Goal: Information Seeking & Learning: Compare options

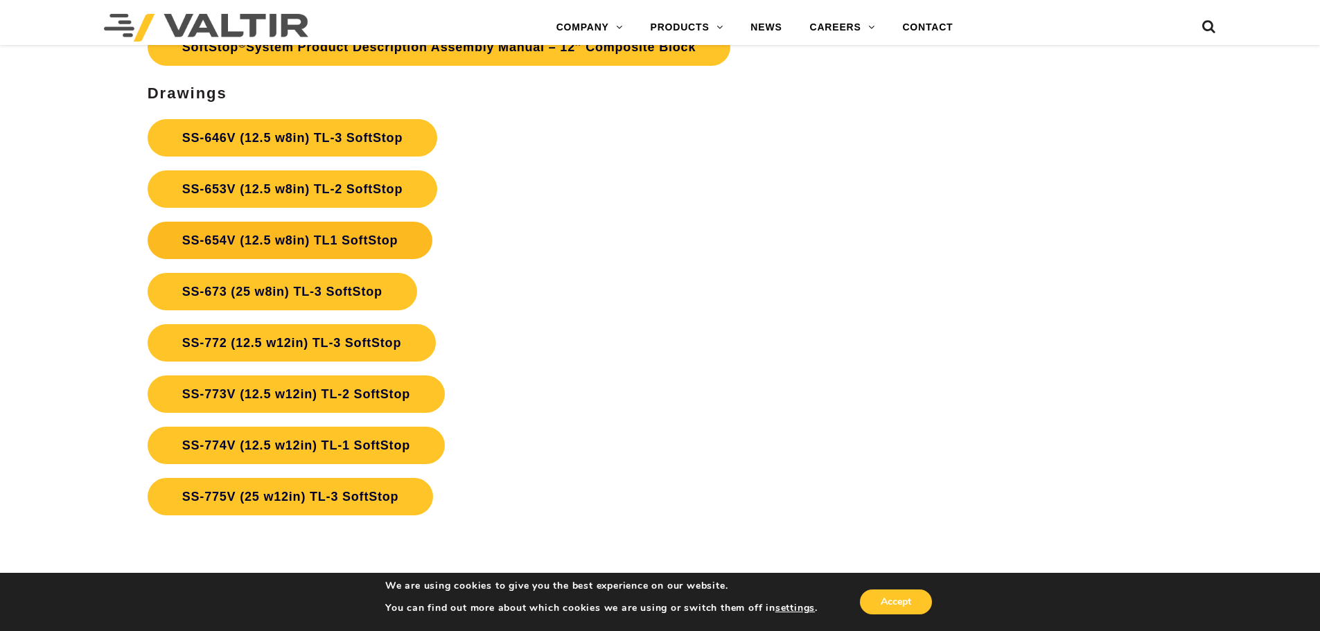
scroll to position [5193, 0]
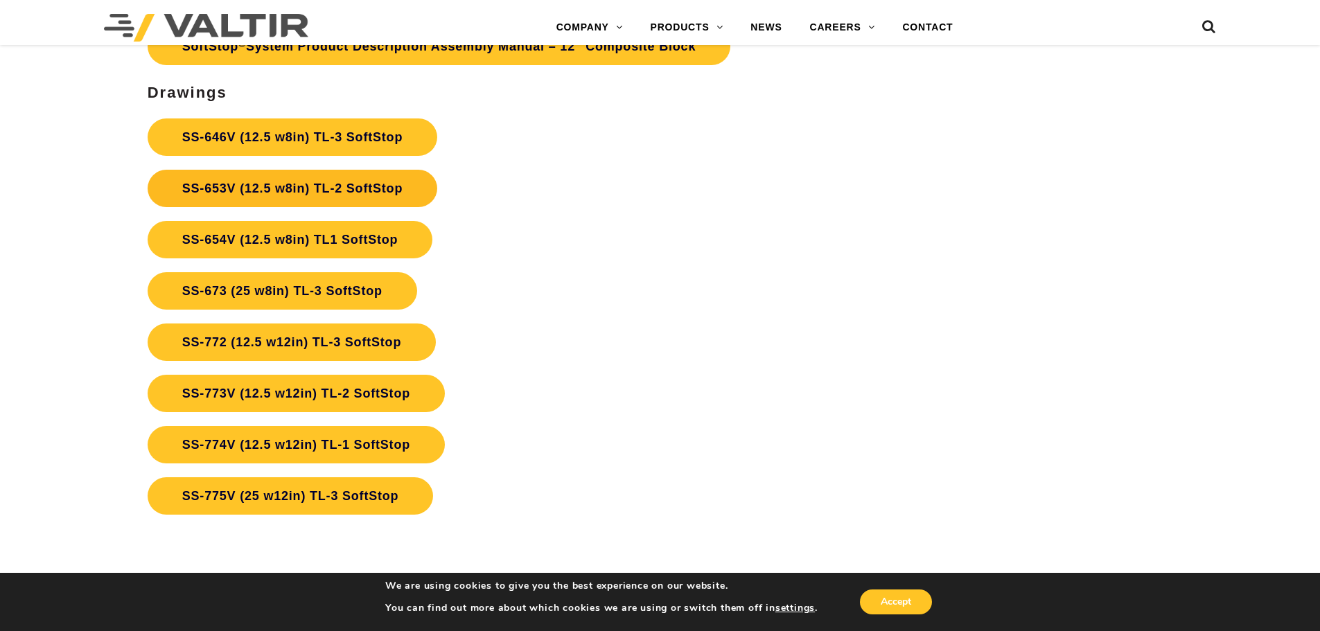
click at [280, 186] on link "SS-653V (12.5 w8in) TL-2 SoftStop" at bounding box center [293, 188] width 290 height 37
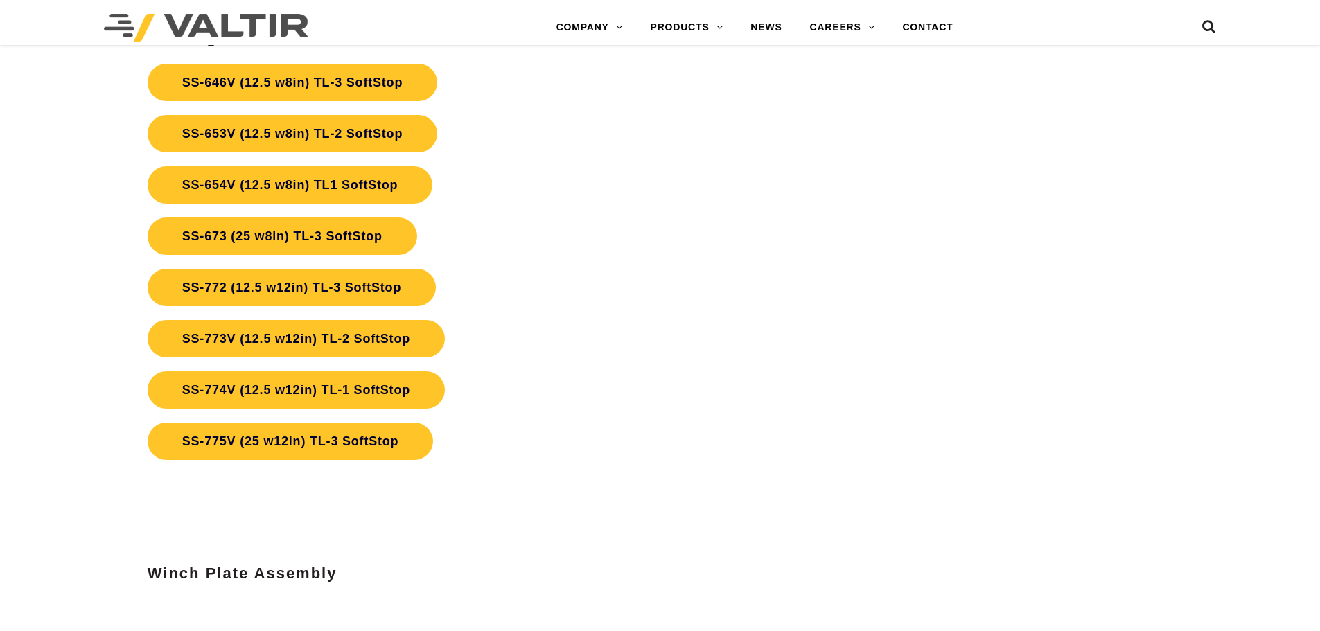
scroll to position [5193, 0]
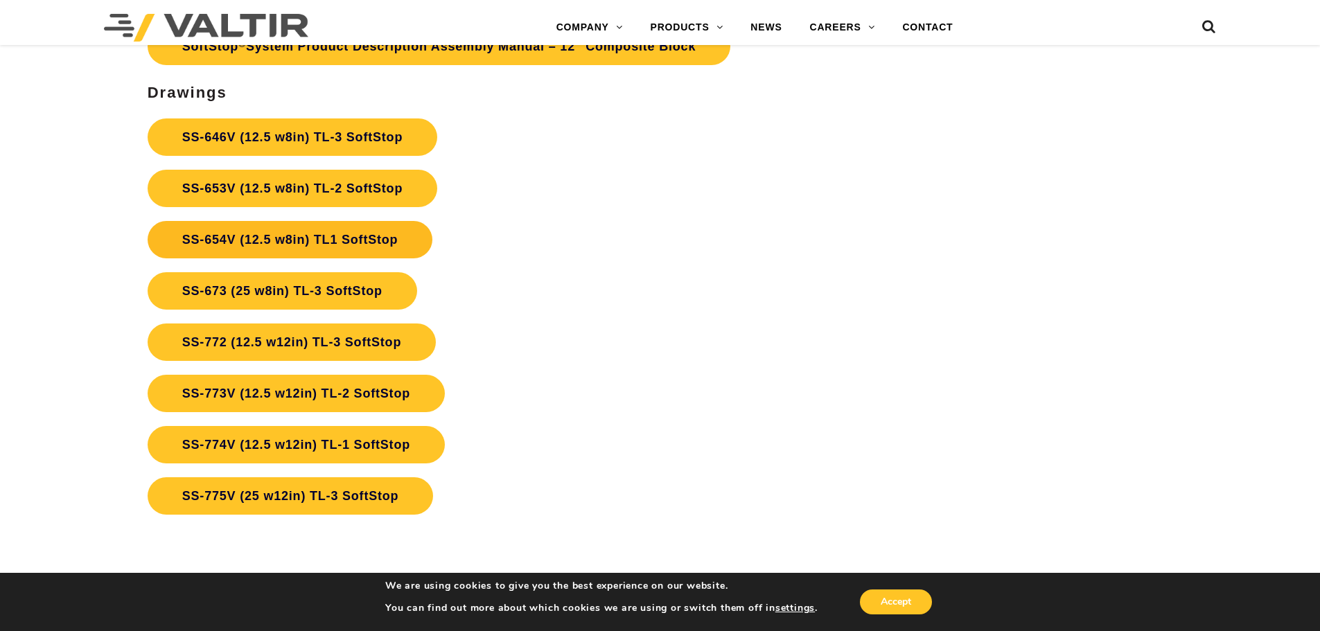
click at [323, 231] on link "SS-654V (12.5 w8in) TL1 SoftStop" at bounding box center [290, 239] width 285 height 37
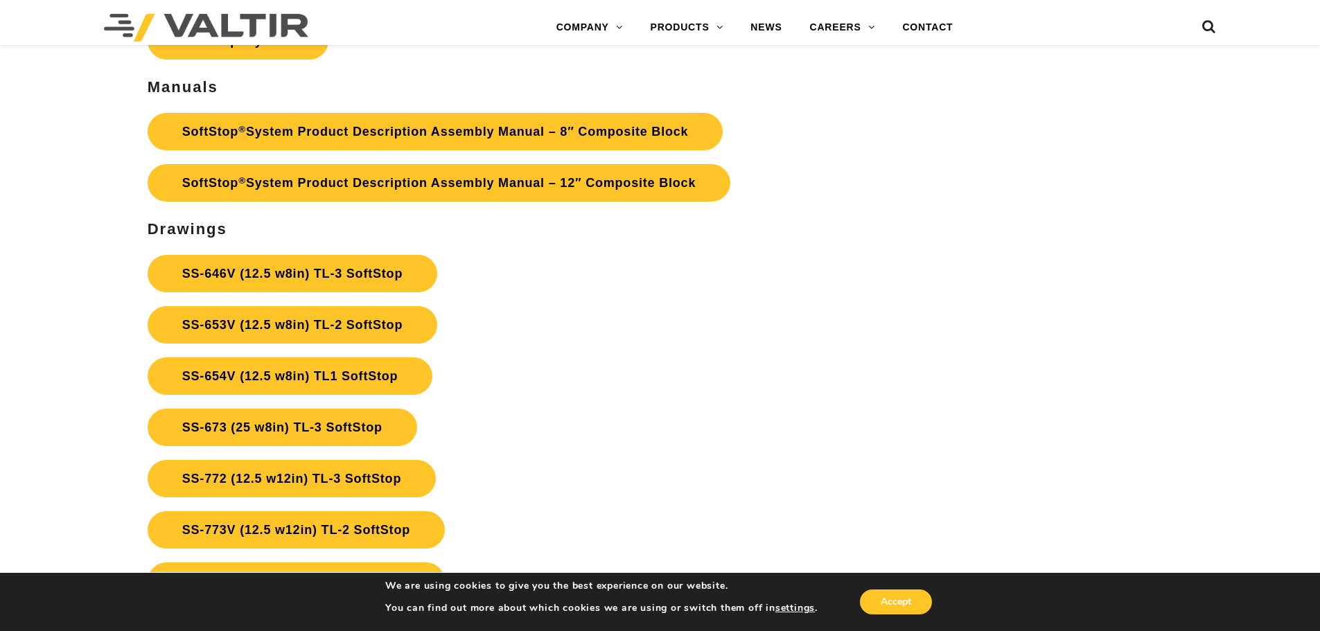
scroll to position [5056, 0]
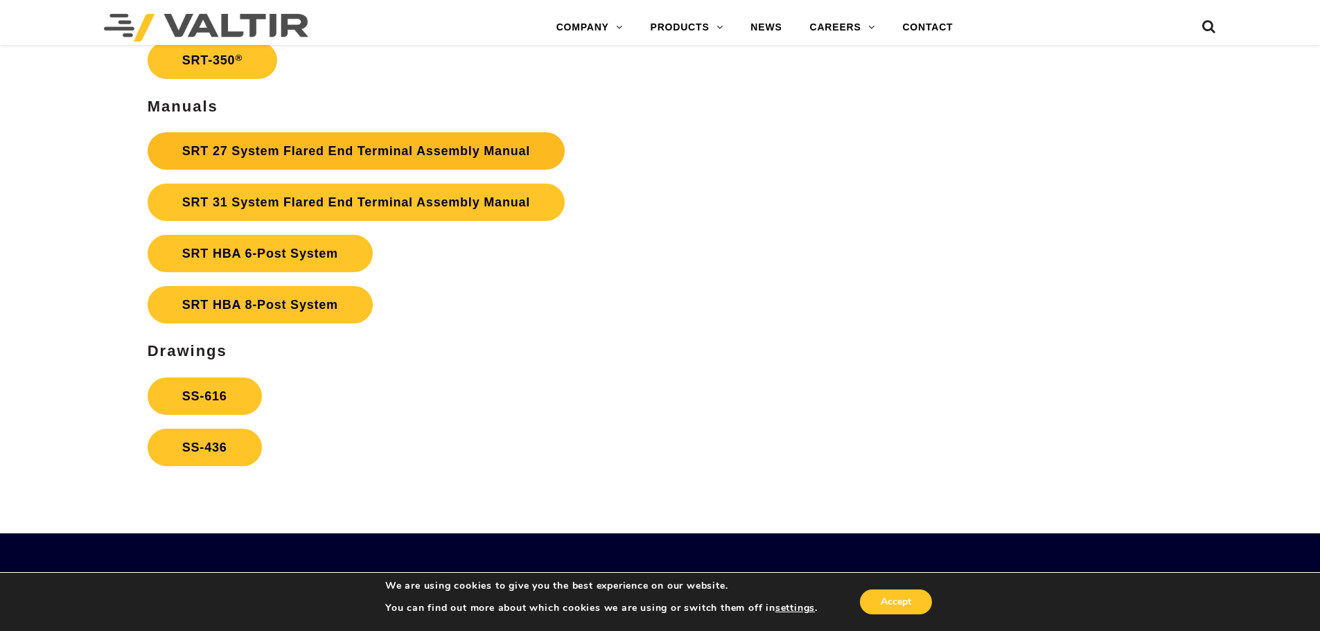
scroll to position [2697, 0]
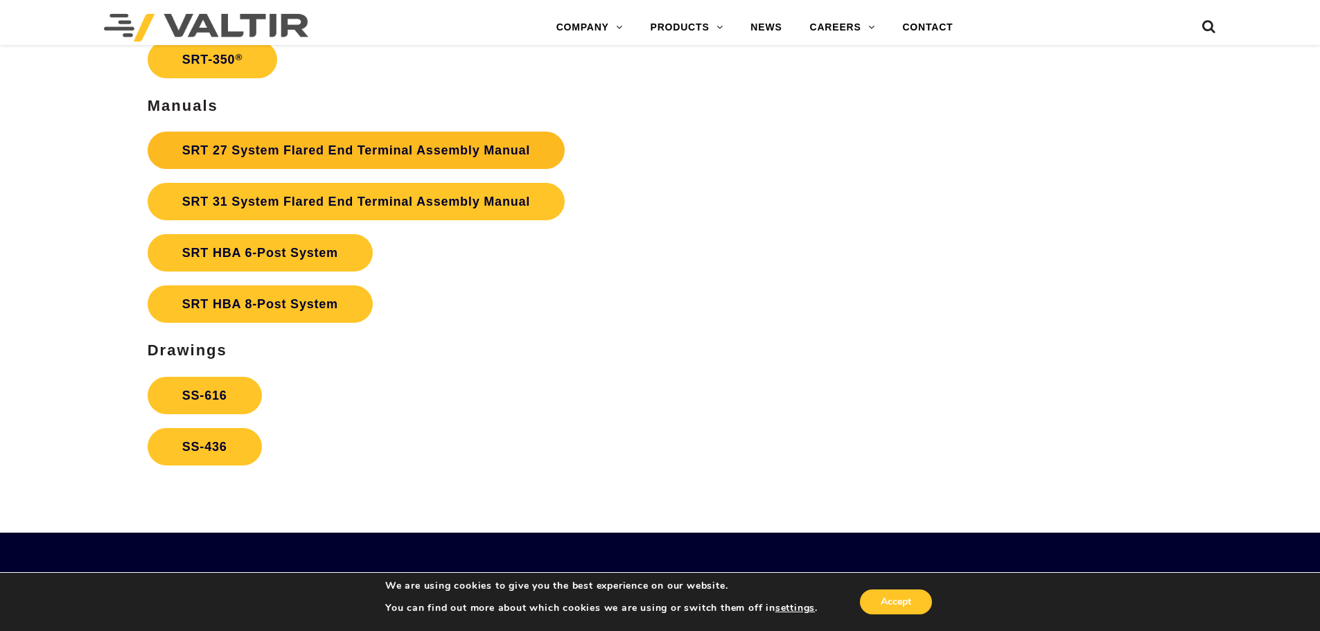
click at [350, 150] on link "SRT 27 System Flared End Terminal Assembly Manual" at bounding box center [356, 150] width 417 height 37
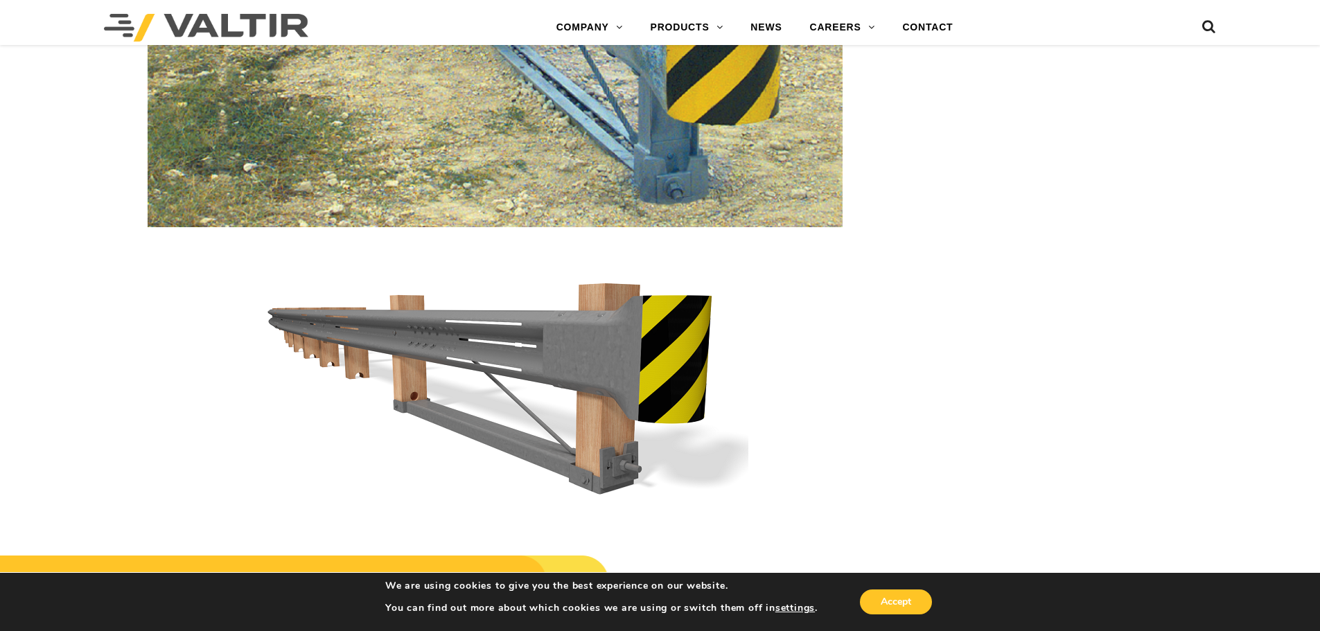
scroll to position [2079, 0]
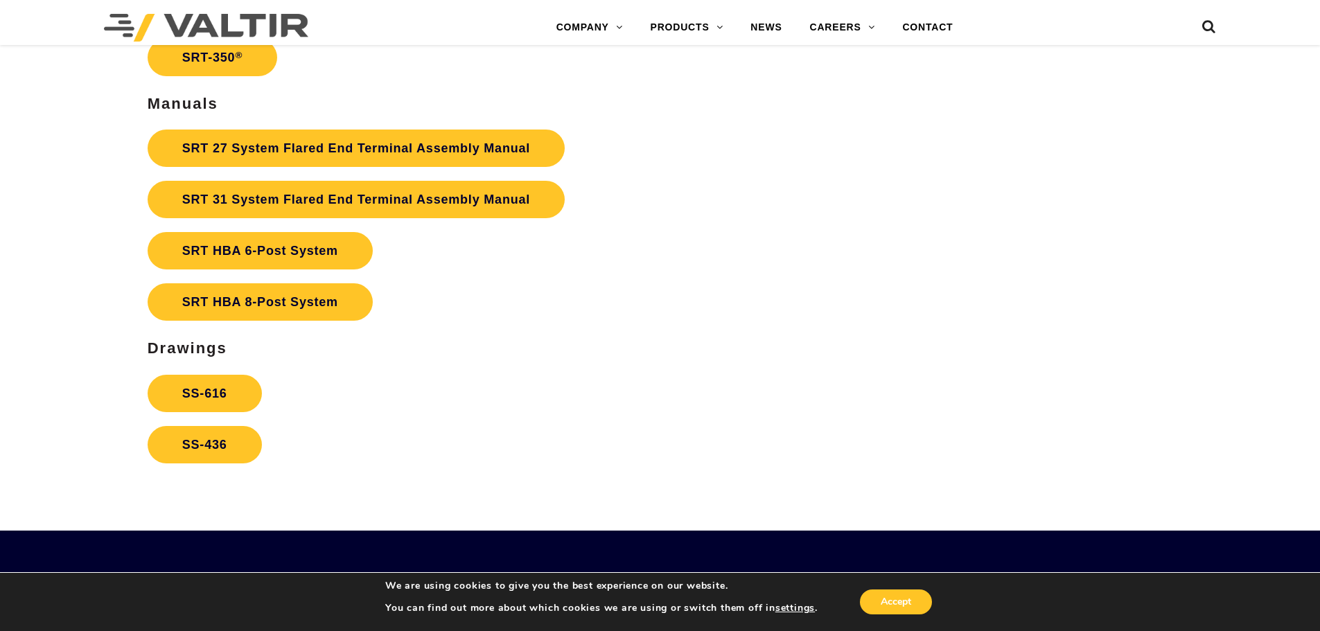
scroll to position [2700, 0]
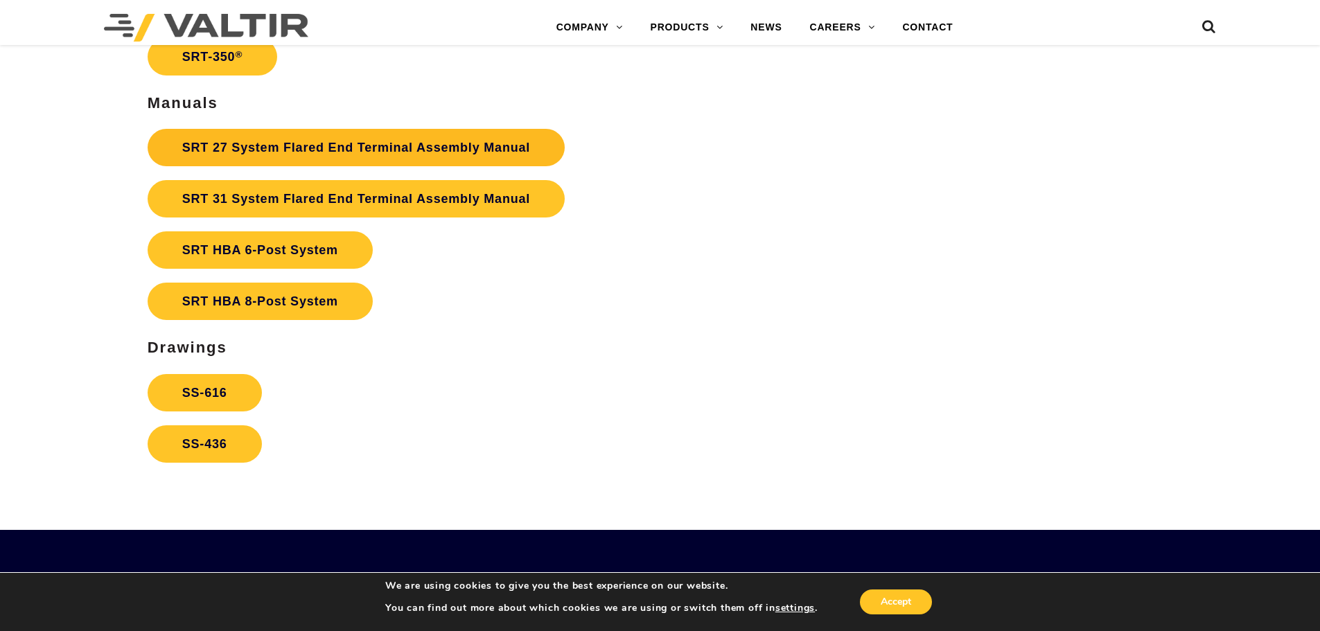
click at [429, 150] on link "SRT 27 System Flared End Terminal Assembly Manual" at bounding box center [356, 147] width 417 height 37
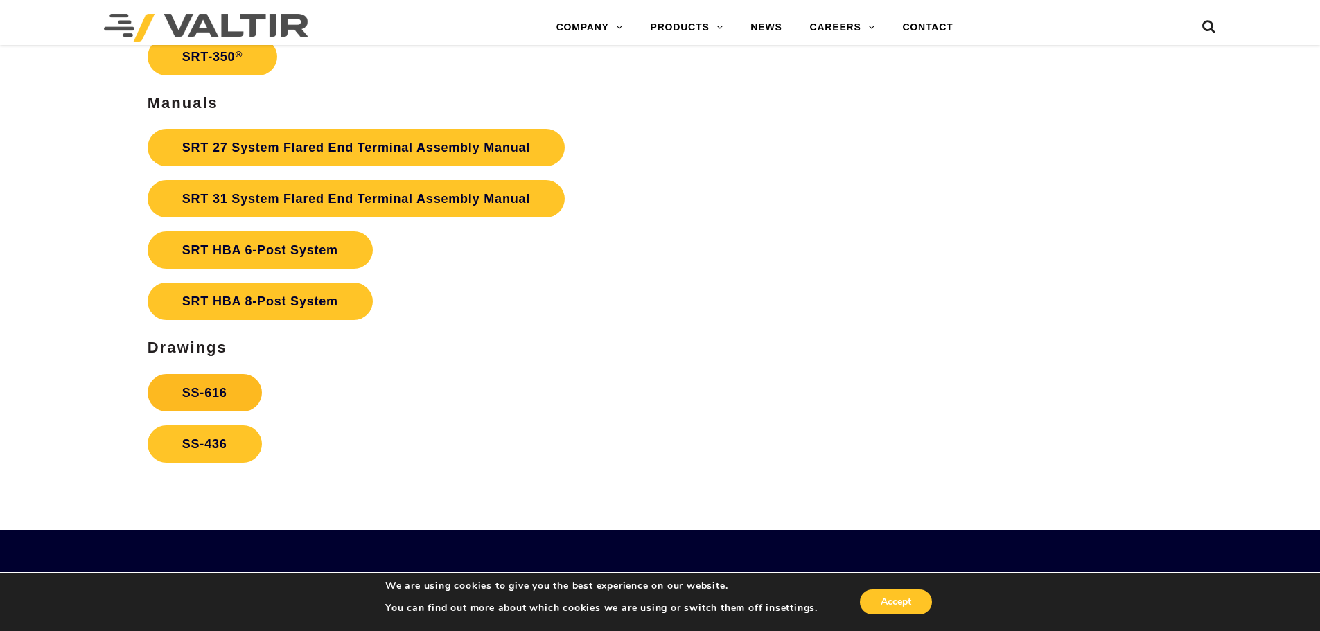
click at [218, 401] on link "SS-616" at bounding box center [205, 392] width 114 height 37
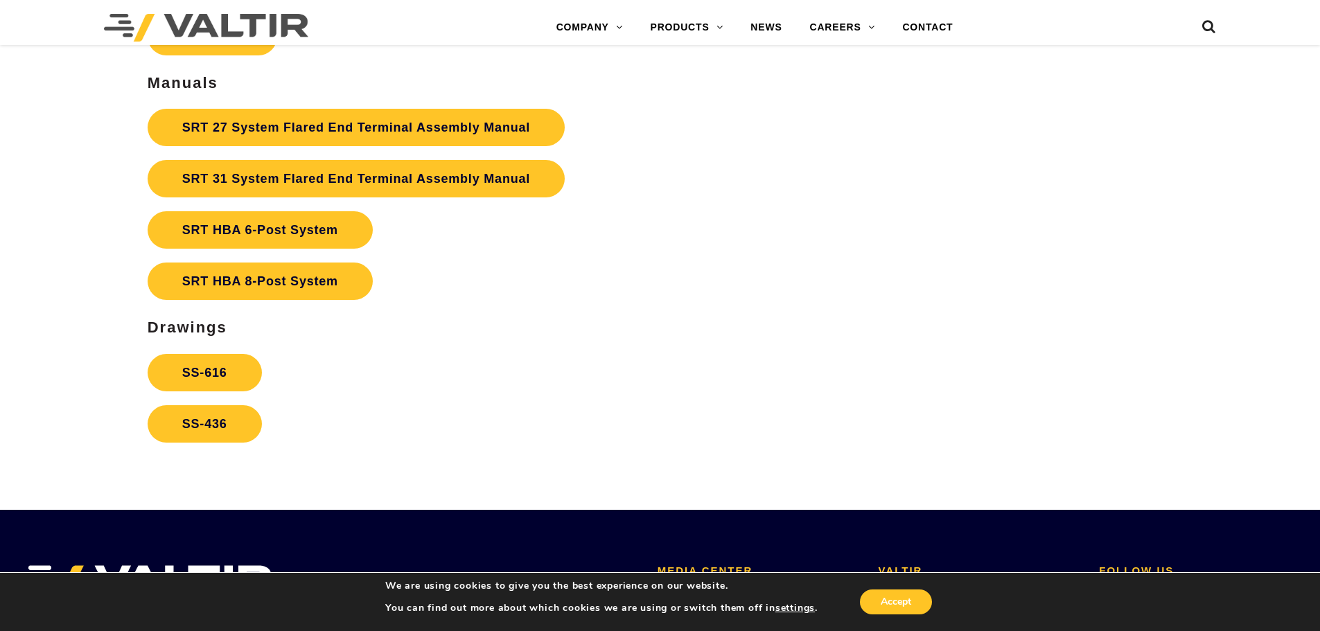
scroll to position [2754, 0]
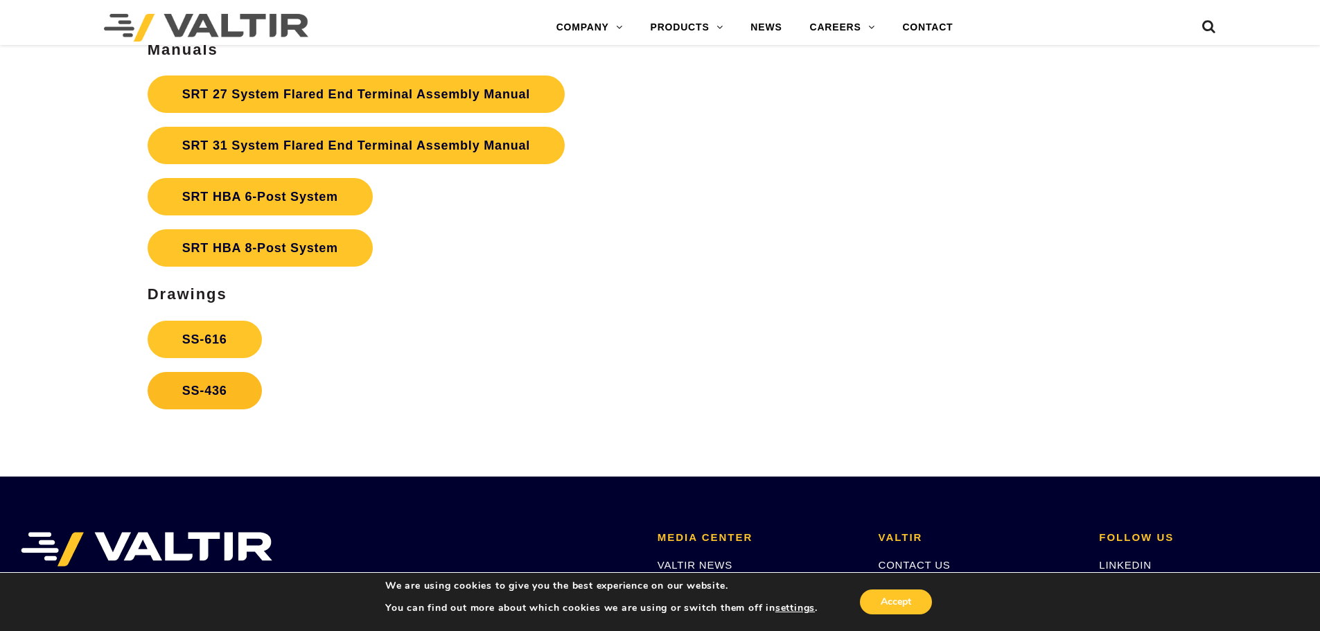
click at [218, 398] on link "SS-436" at bounding box center [205, 390] width 114 height 37
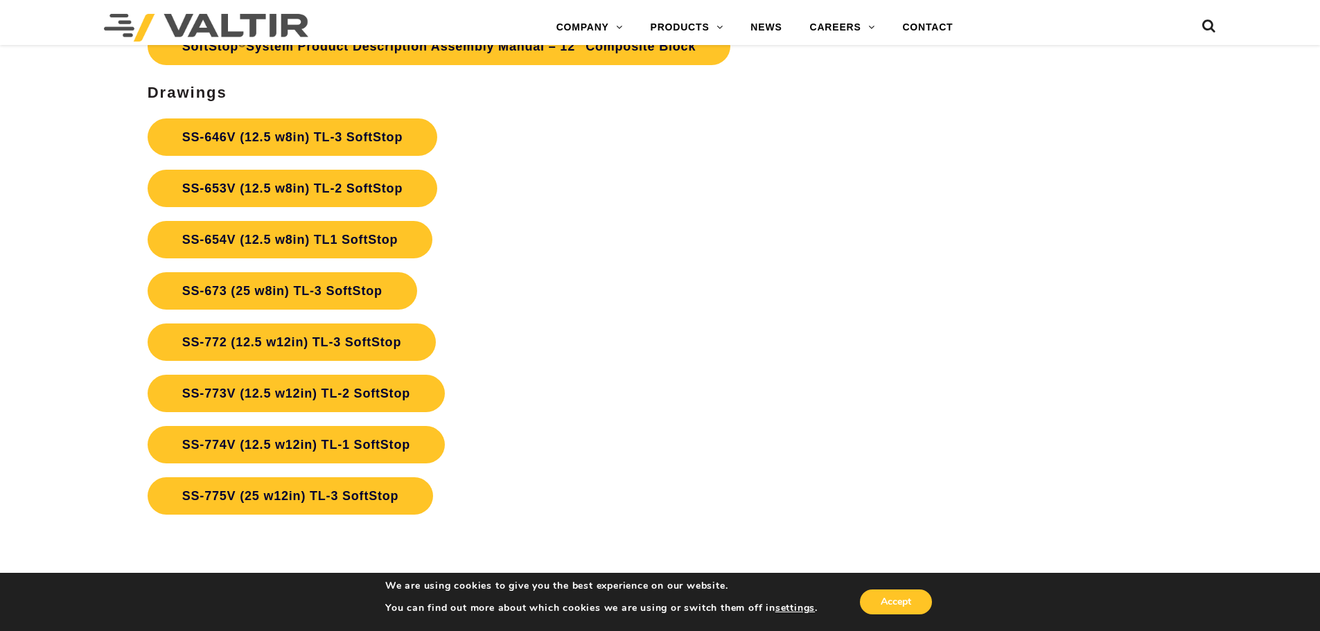
scroll to position [5194, 0]
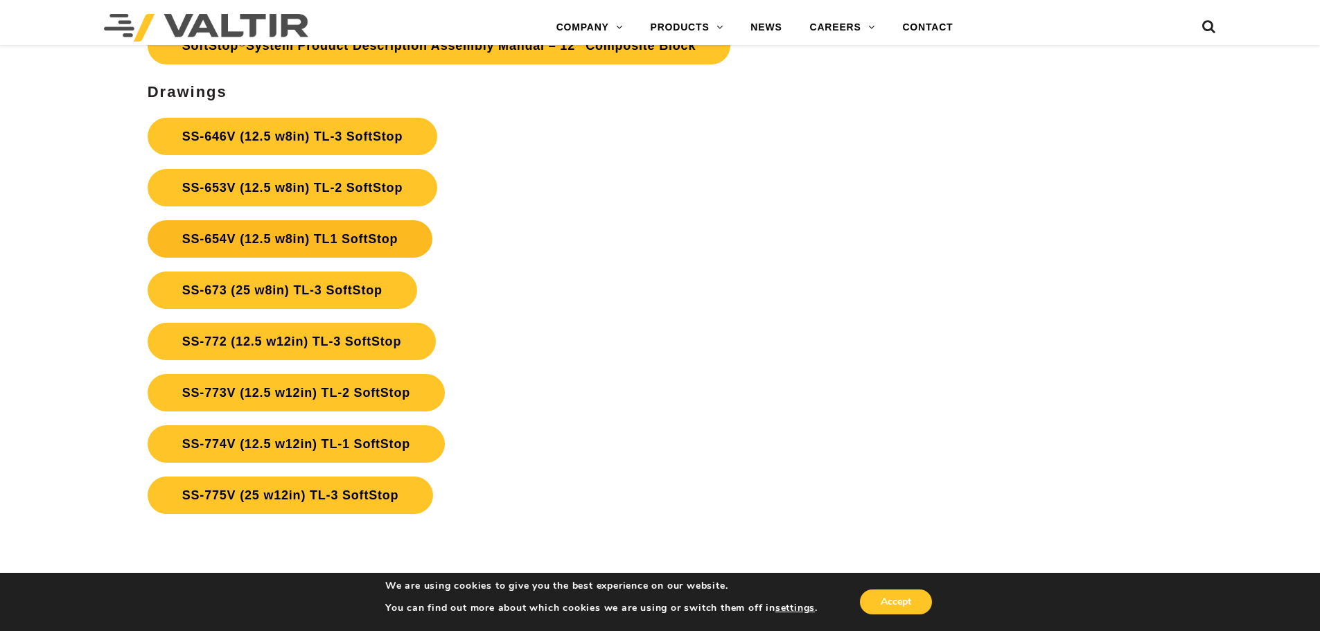
click at [267, 232] on link "SS-654V (12.5 w8in) TL1 SoftStop" at bounding box center [290, 238] width 285 height 37
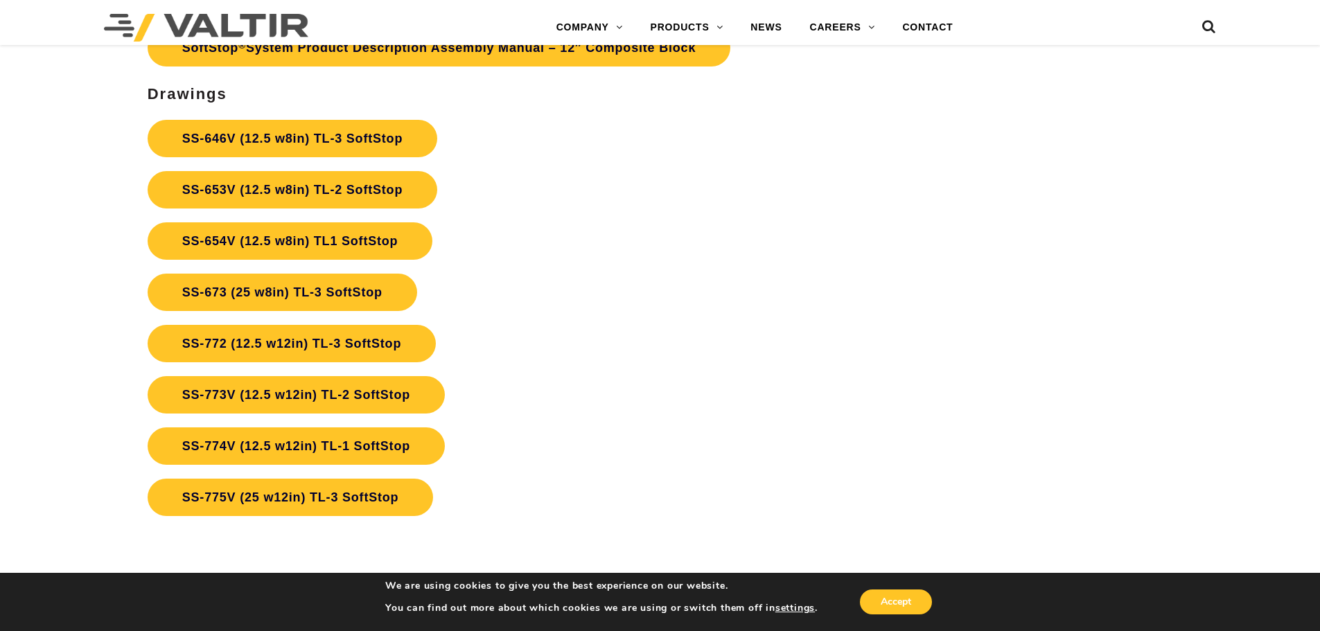
scroll to position [5177, 0]
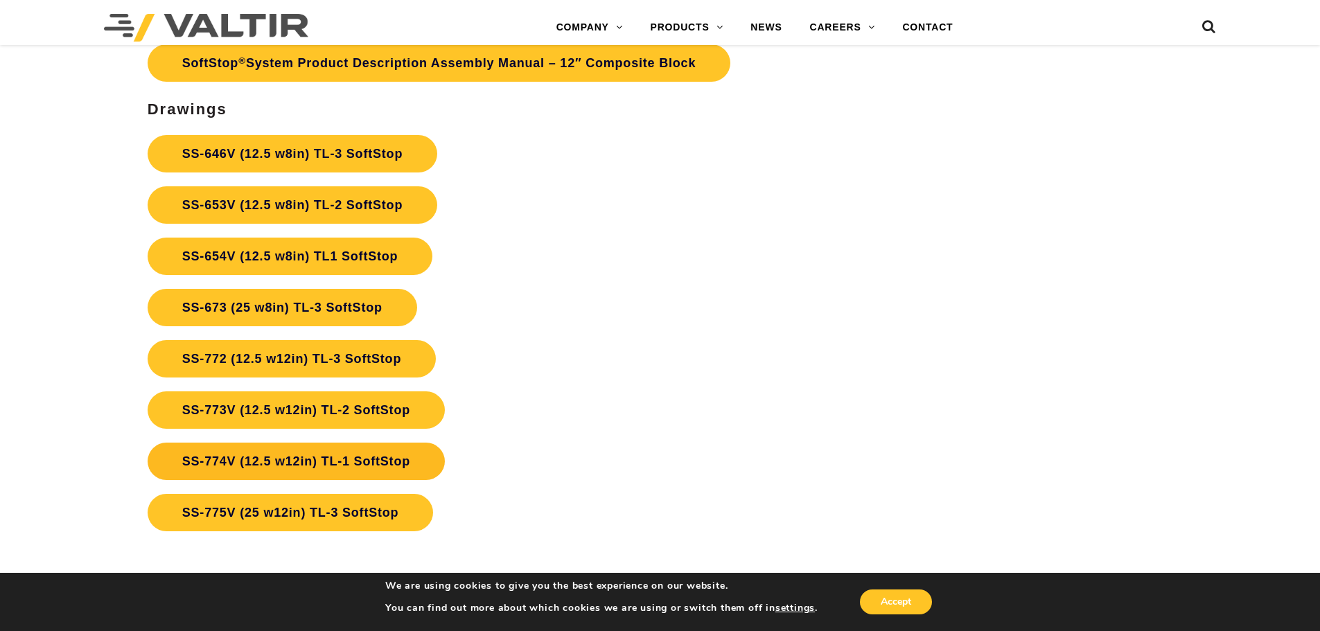
click at [285, 460] on link "SS-774V (12.5 w12in) TL-1 SoftStop" at bounding box center [296, 461] width 297 height 37
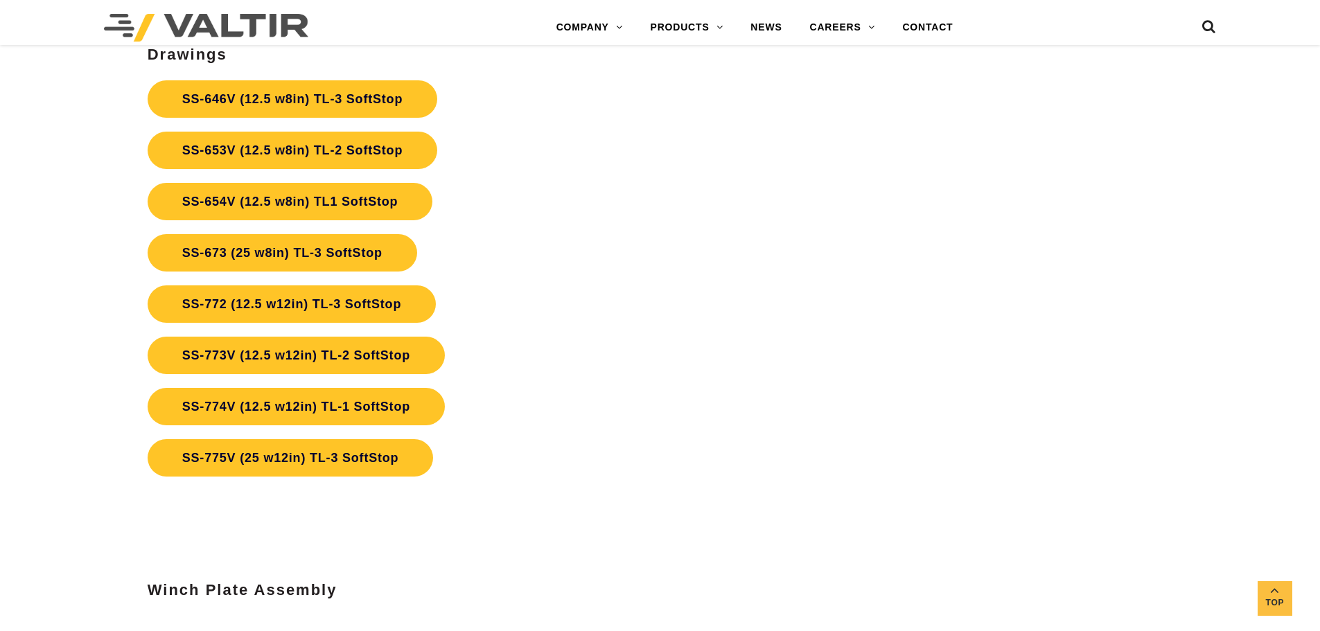
scroll to position [5177, 0]
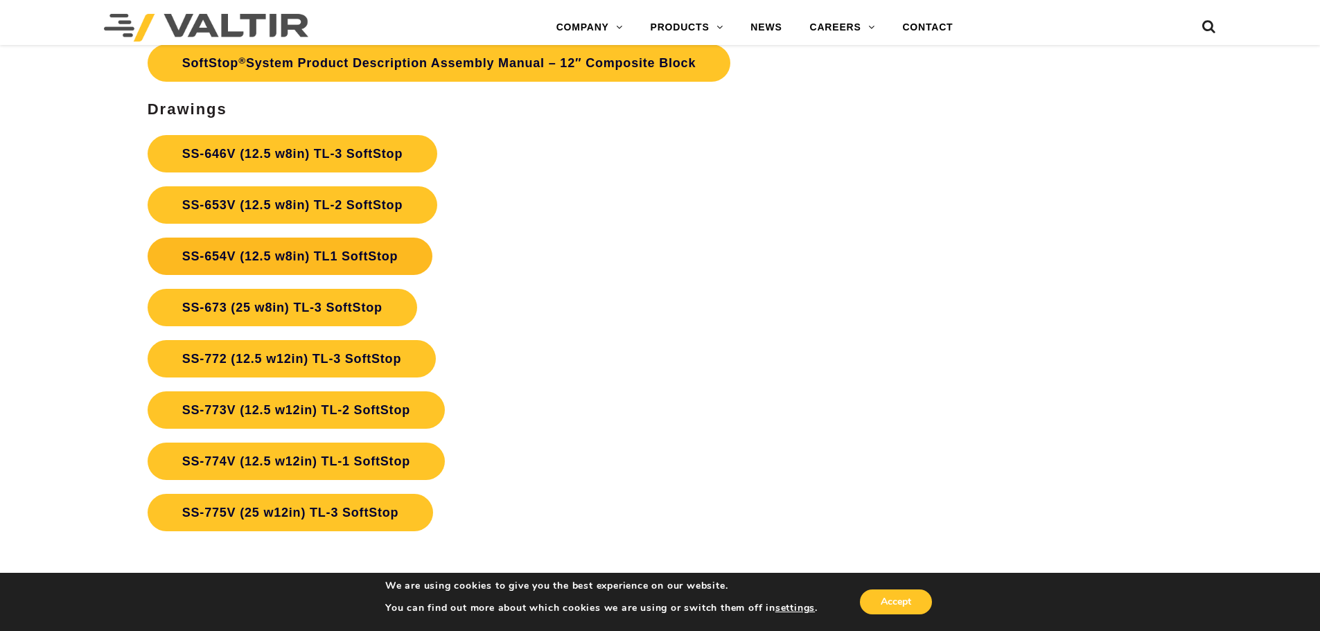
click at [287, 251] on link "SS-654V (12.5 w8in) TL1 SoftStop" at bounding box center [290, 256] width 285 height 37
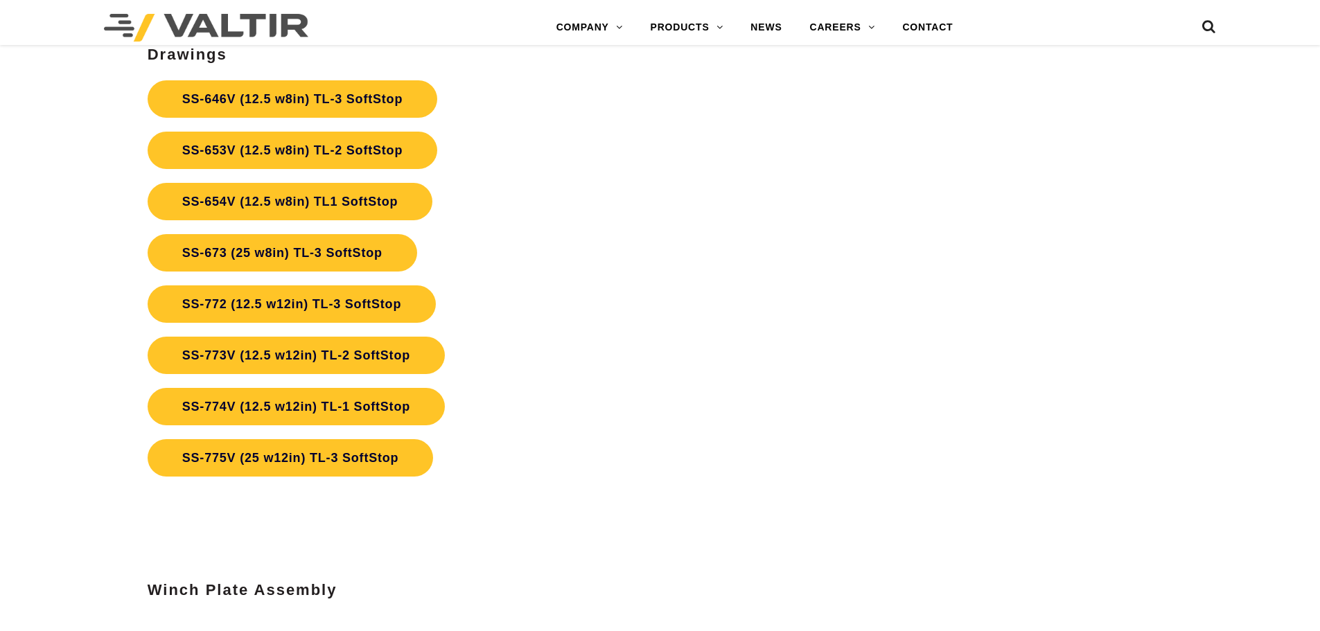
scroll to position [5177, 0]
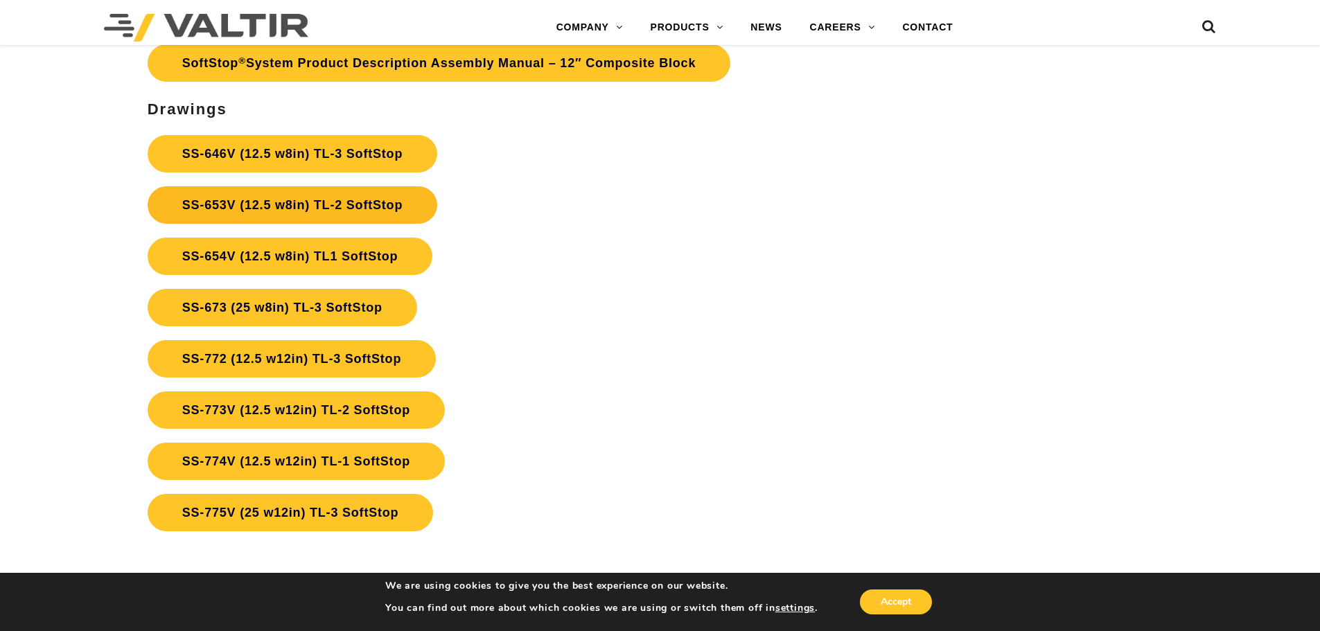
click at [308, 206] on link "SS-653V (12.5 w8in) TL-2 SoftStop" at bounding box center [293, 204] width 290 height 37
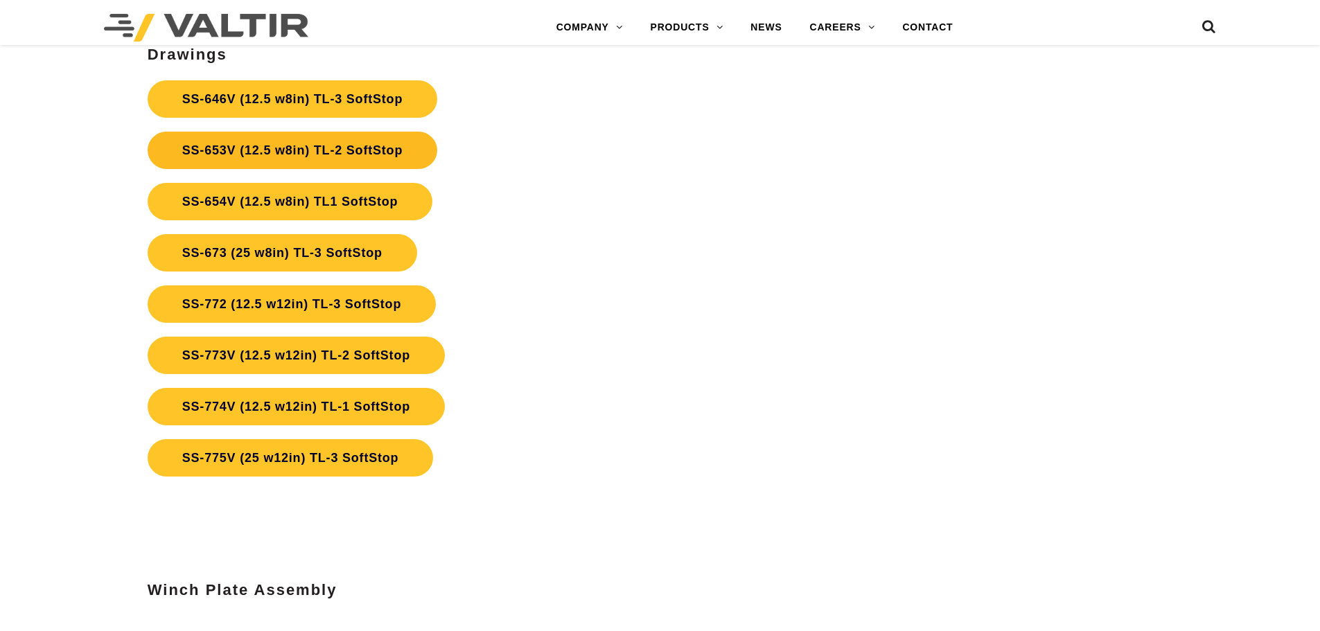
scroll to position [5177, 0]
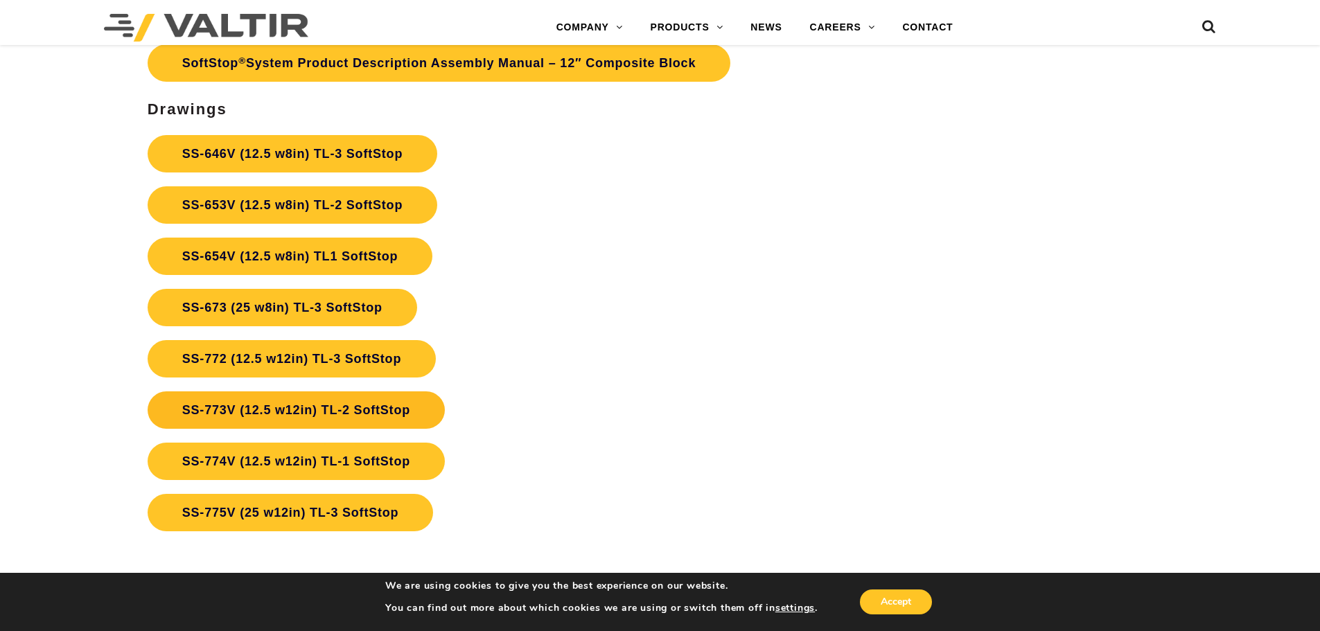
click at [307, 405] on link "SS-773V (12.5 w12in) TL-2 SoftStop" at bounding box center [296, 409] width 297 height 37
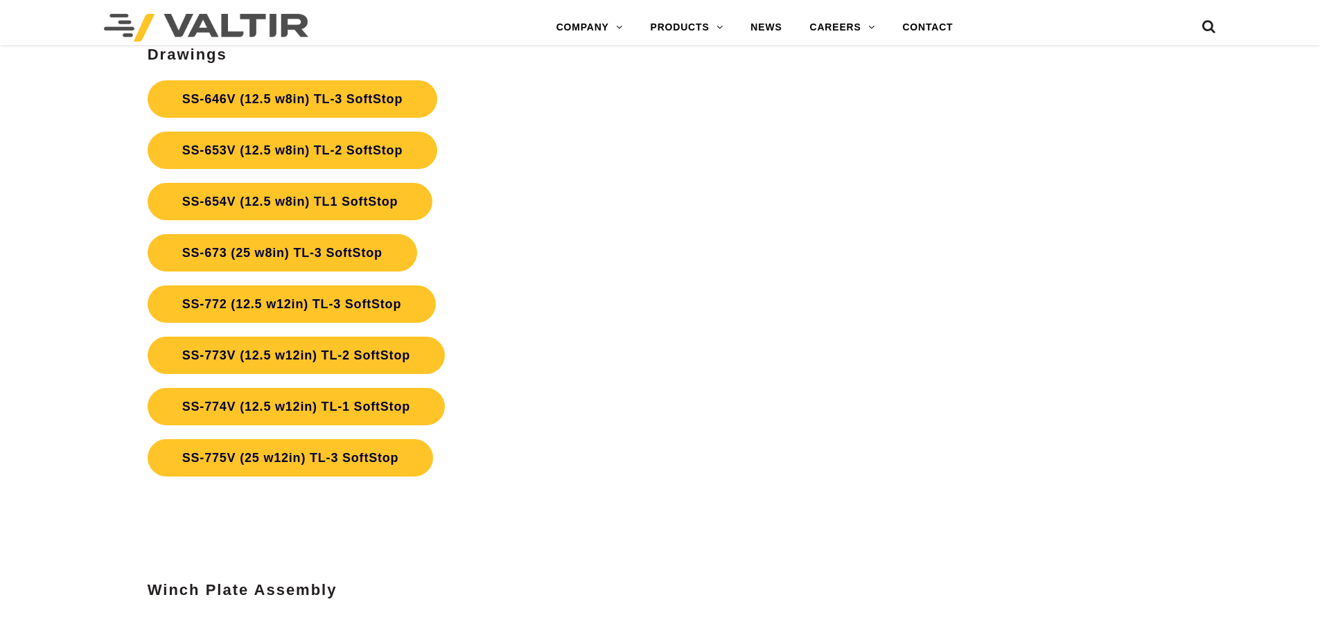
scroll to position [5177, 0]
